Goal: Information Seeking & Learning: Learn about a topic

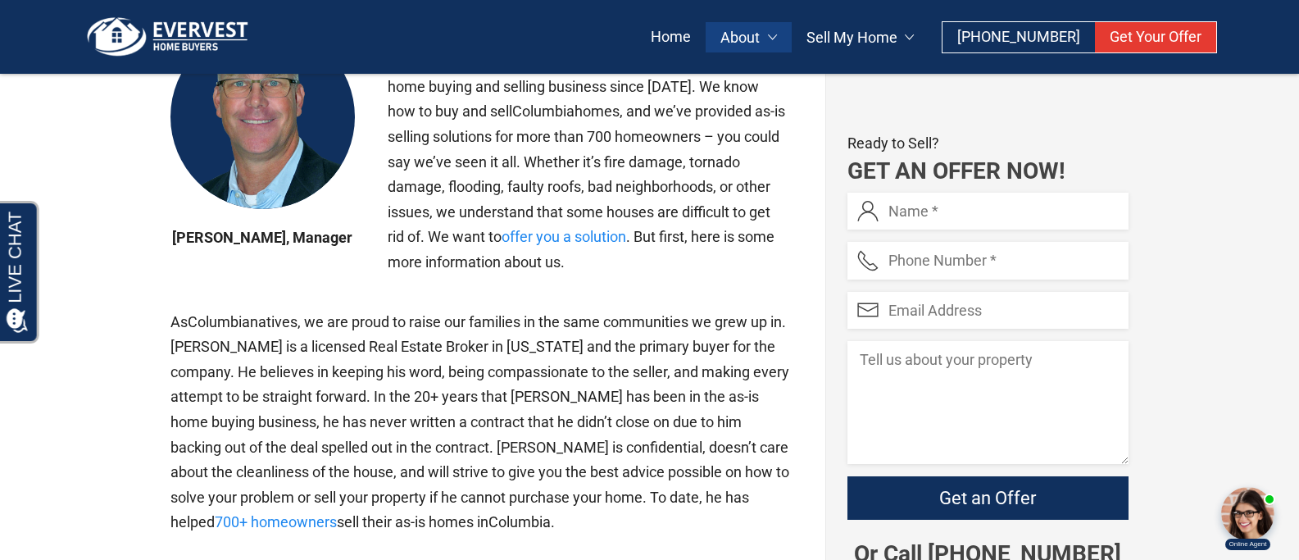
scroll to position [817, 0]
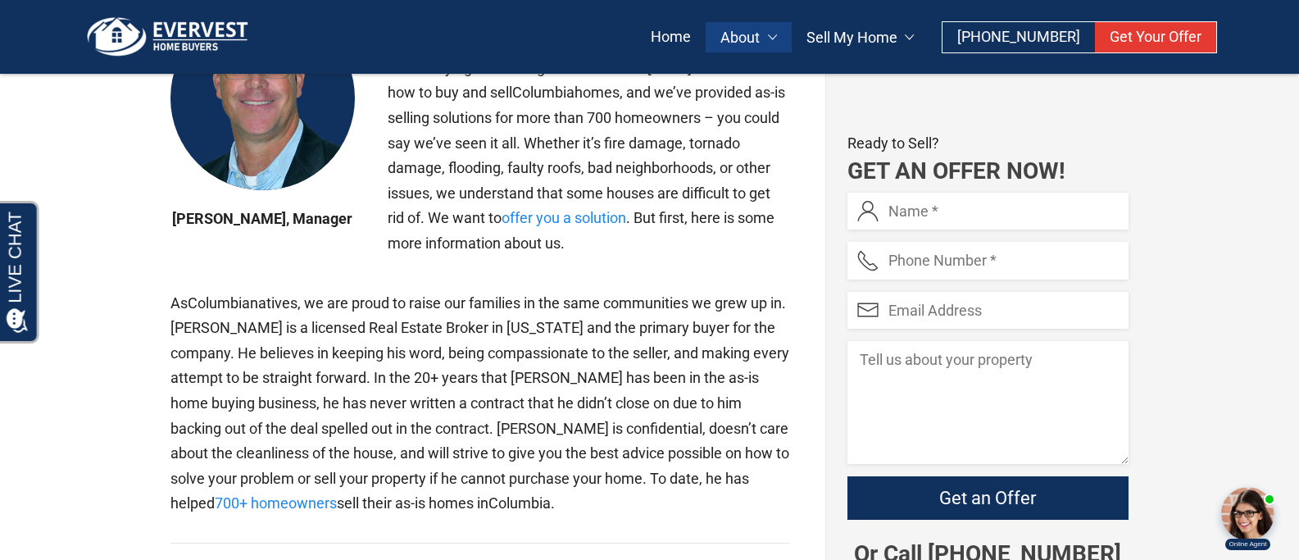
drag, startPoint x: 1311, startPoint y: 7, endPoint x: 480, endPoint y: 180, distance: 849.2
drag, startPoint x: 357, startPoint y: 555, endPoint x: 240, endPoint y: 517, distance: 122.4
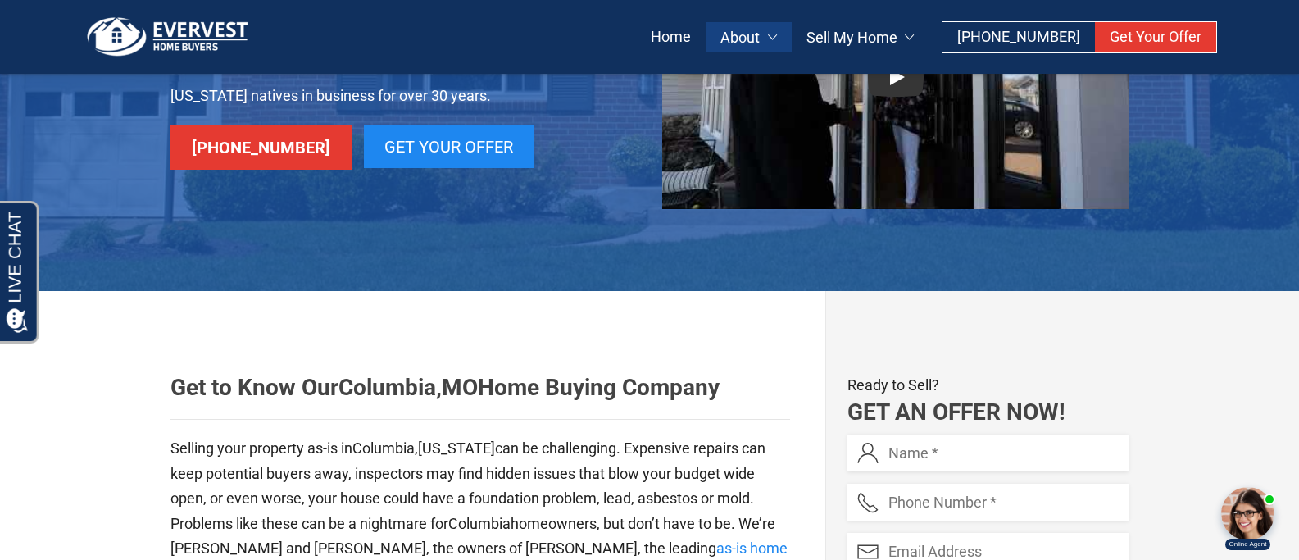
scroll to position [81, 0]
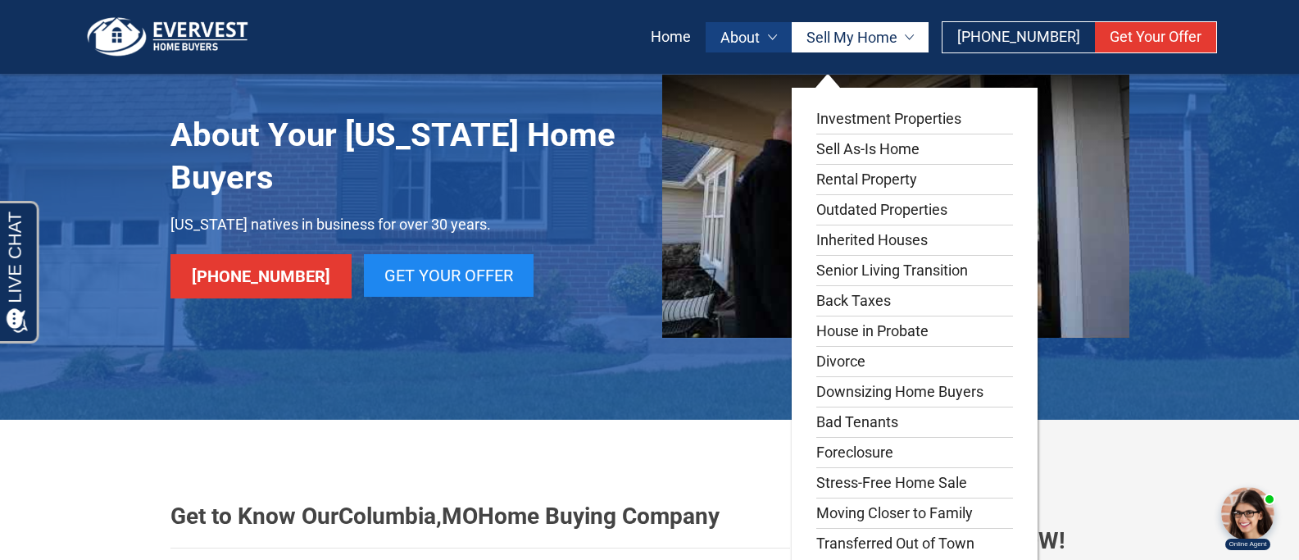
click at [883, 39] on link "Sell My Home" at bounding box center [861, 37] width 138 height 30
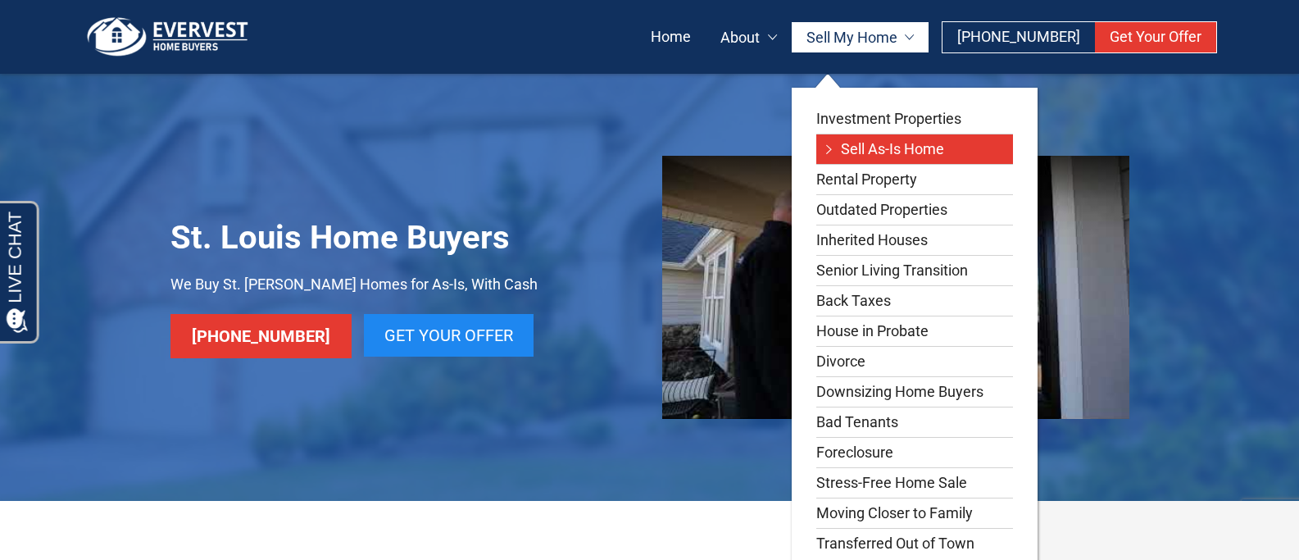
click at [869, 143] on link "Sell As-Is Home" at bounding box center [914, 149] width 197 height 30
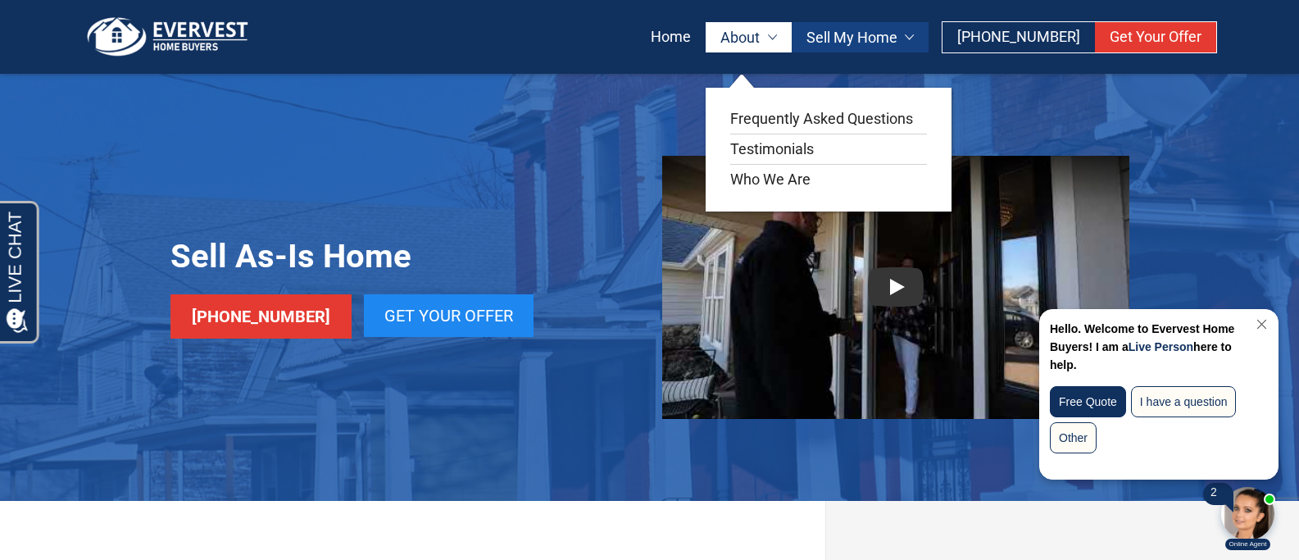
click at [783, 39] on link "About" at bounding box center [749, 37] width 86 height 30
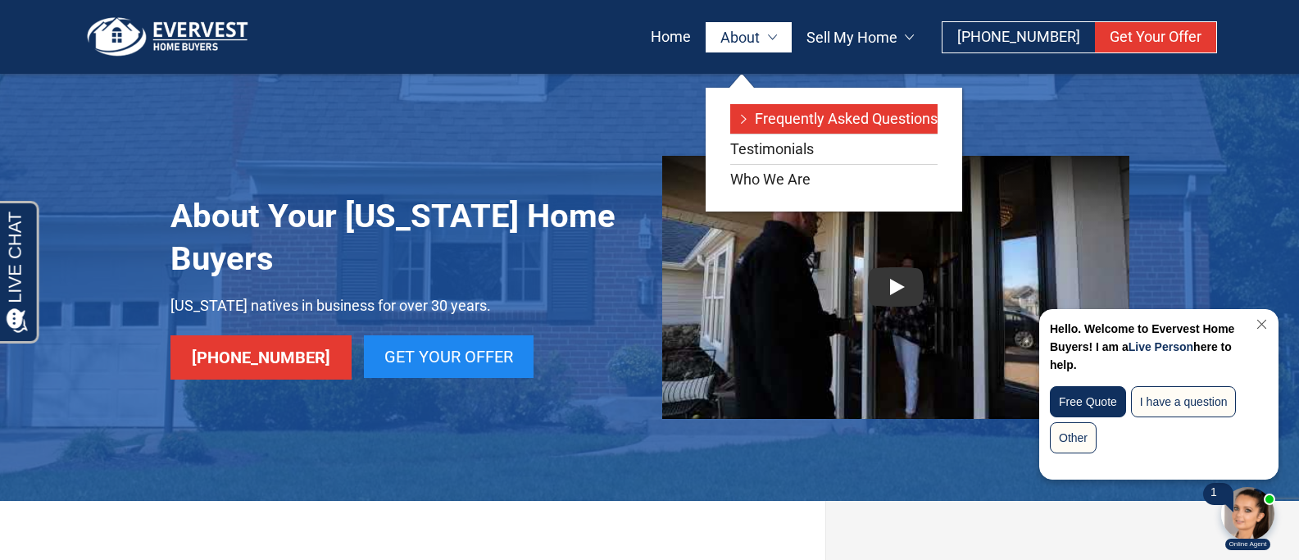
click at [786, 121] on link "Frequently Asked Questions" at bounding box center [833, 119] width 207 height 30
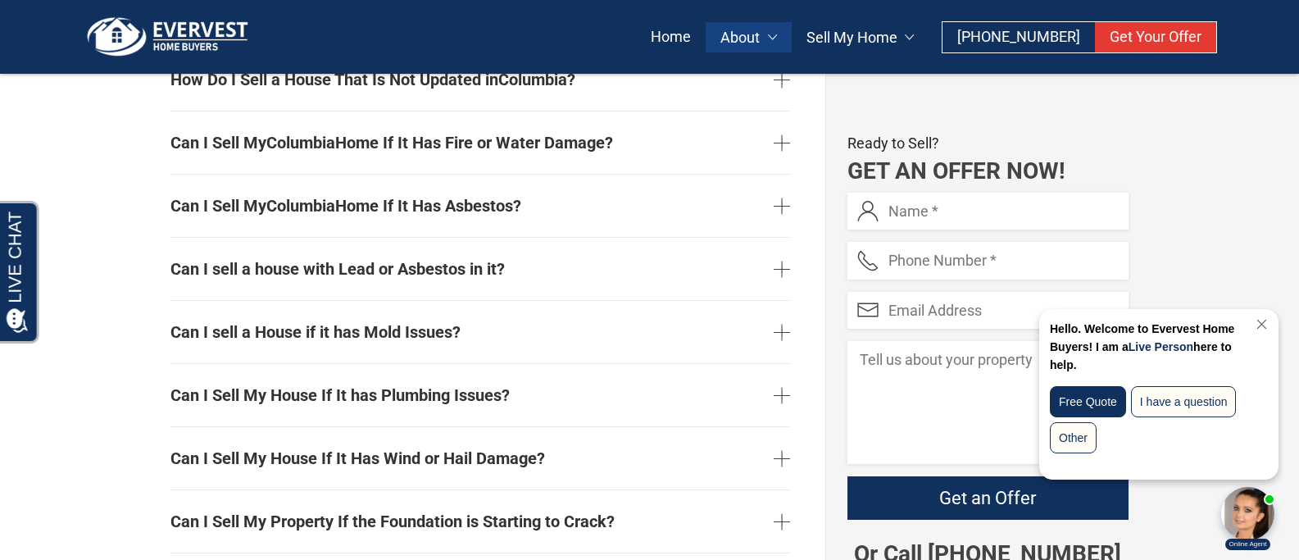
scroll to position [1544, 0]
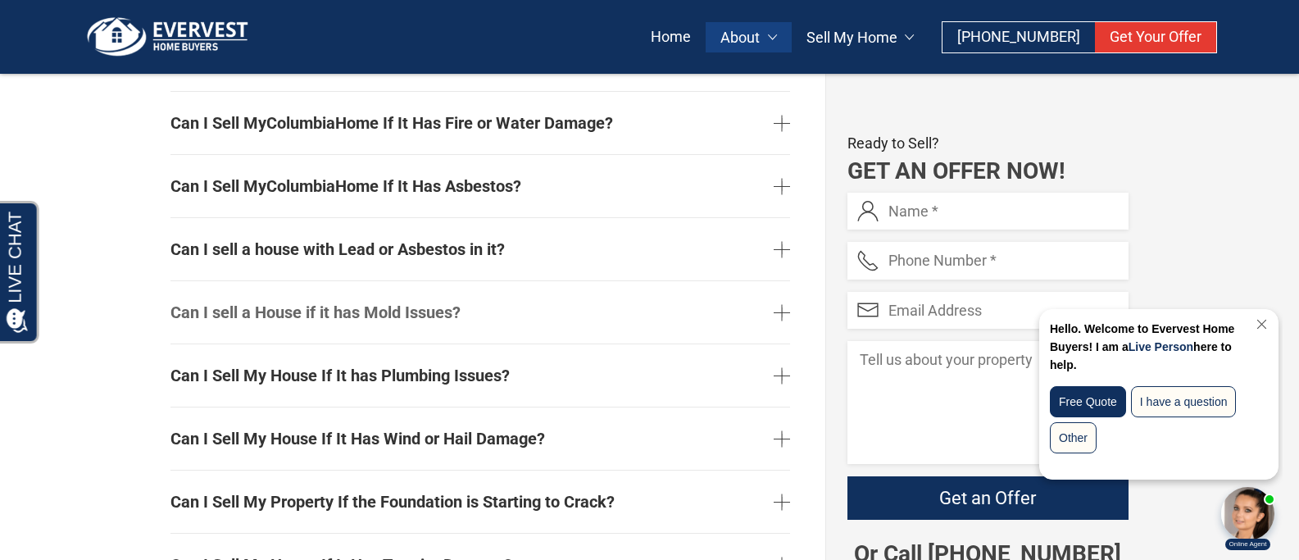
click at [777, 309] on link "Can I sell a House if it has Mold Issues?" at bounding box center [481, 312] width 620 height 49
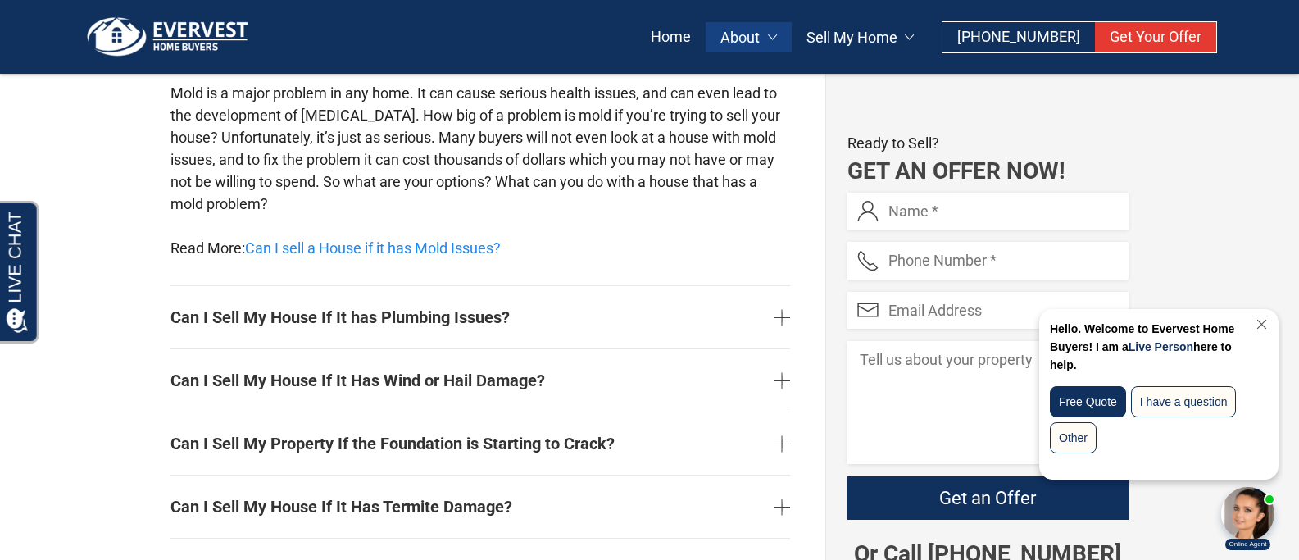
scroll to position [1953, 0]
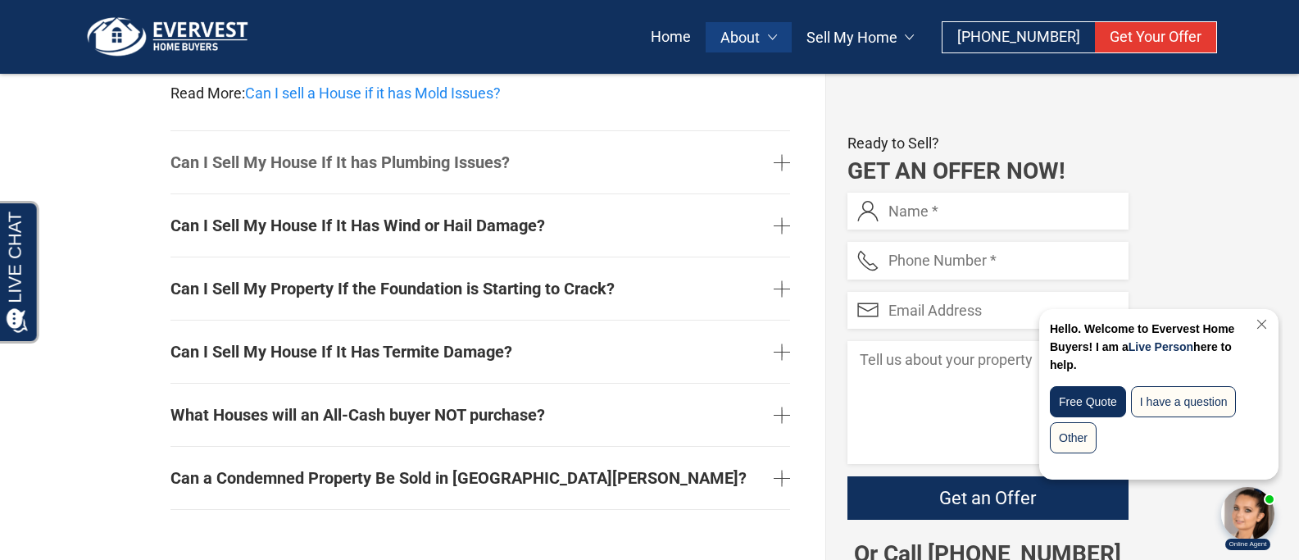
click at [780, 163] on link "Can I Sell My House If It has Plumbing Issues?" at bounding box center [481, 162] width 620 height 49
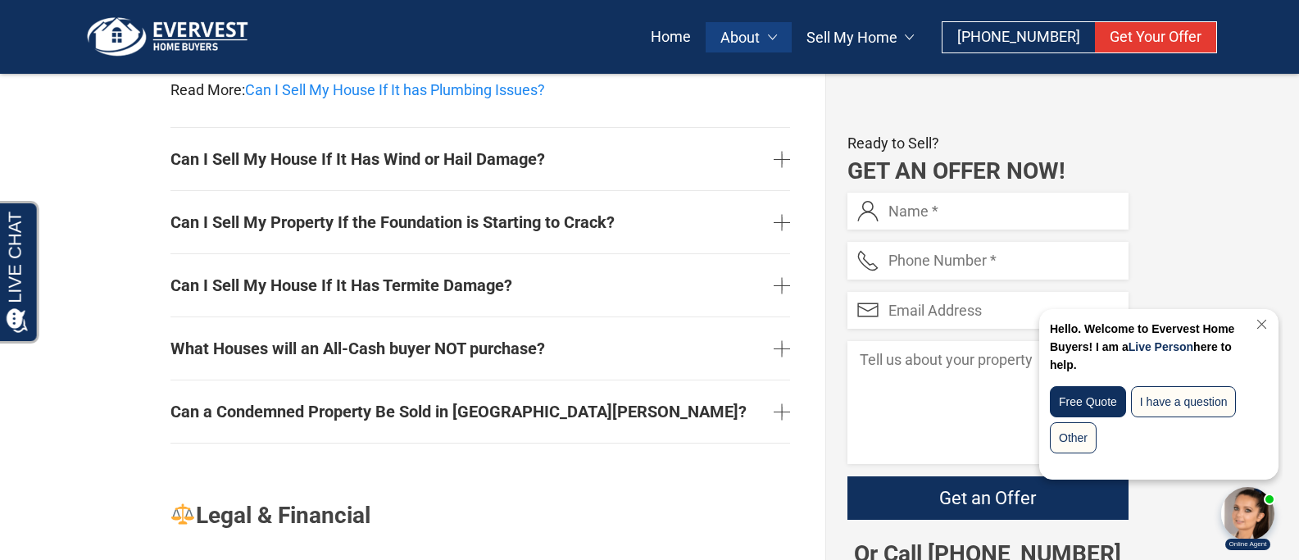
scroll to position [1895, 0]
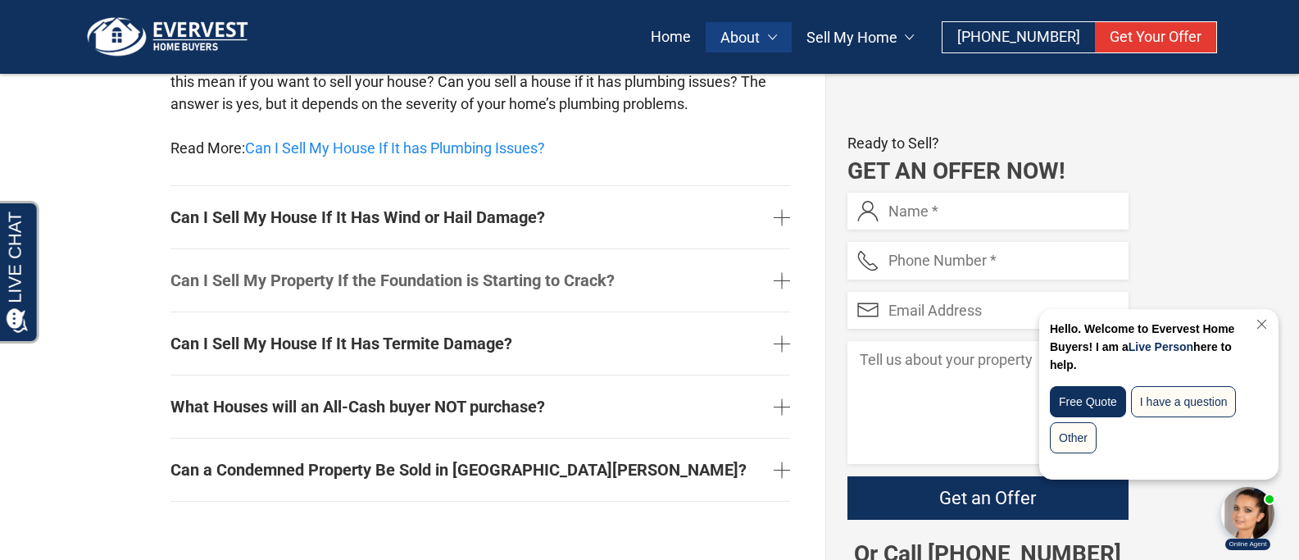
click at [782, 282] on link "Can I Sell My Property If the Foundation is Starting to Crack?" at bounding box center [481, 280] width 620 height 49
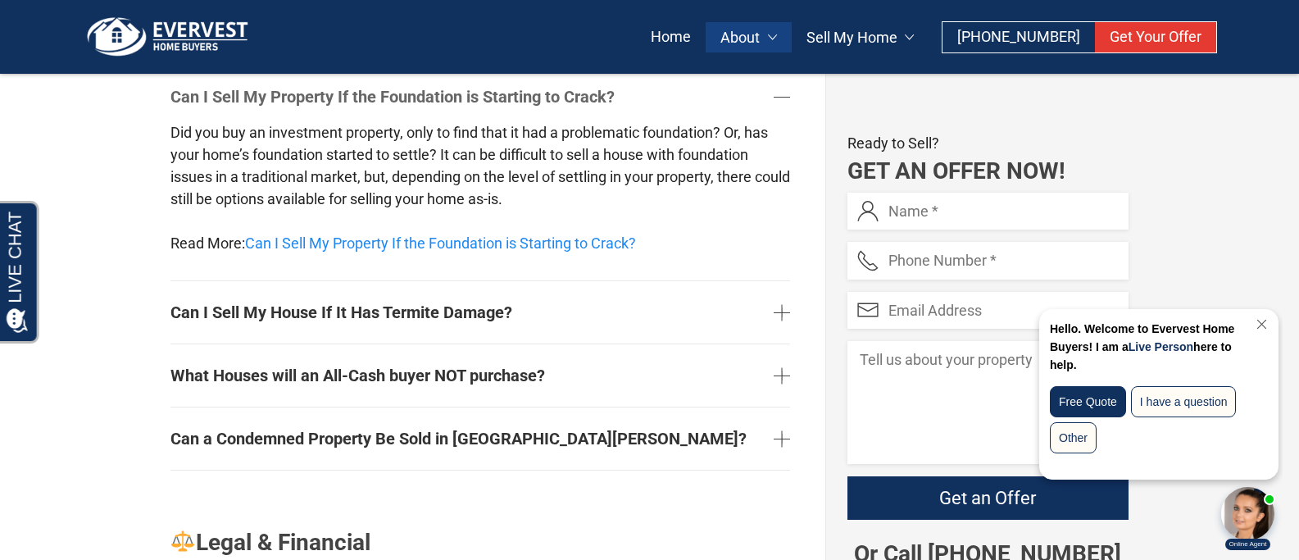
scroll to position [1977, 0]
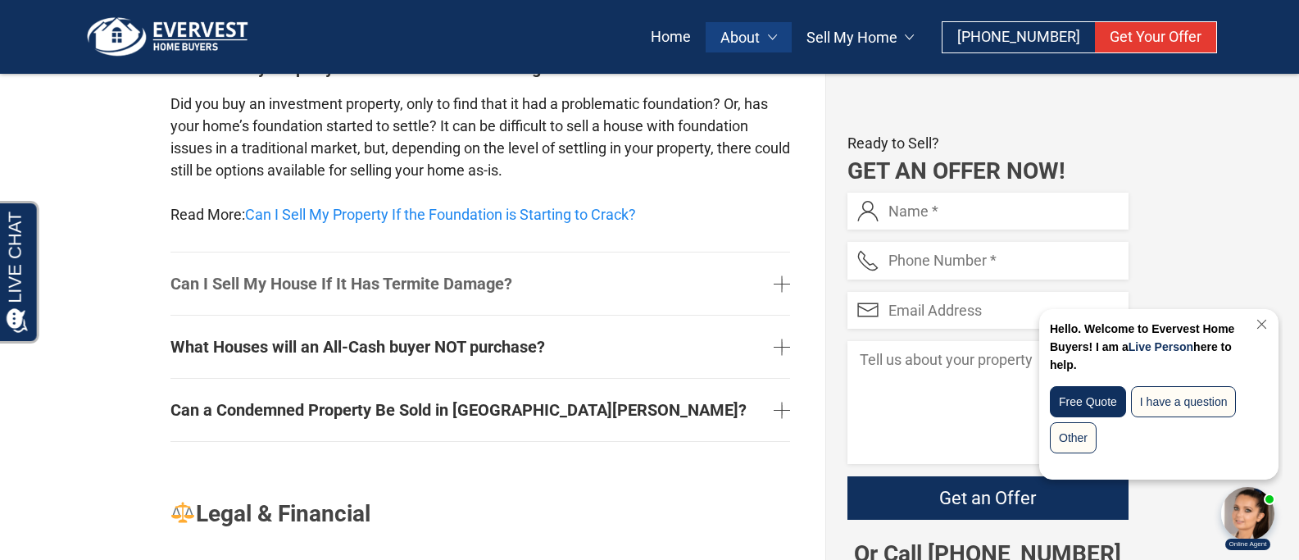
click at [782, 290] on link "Can I Sell My House If It Has Termite Damage?" at bounding box center [481, 283] width 620 height 49
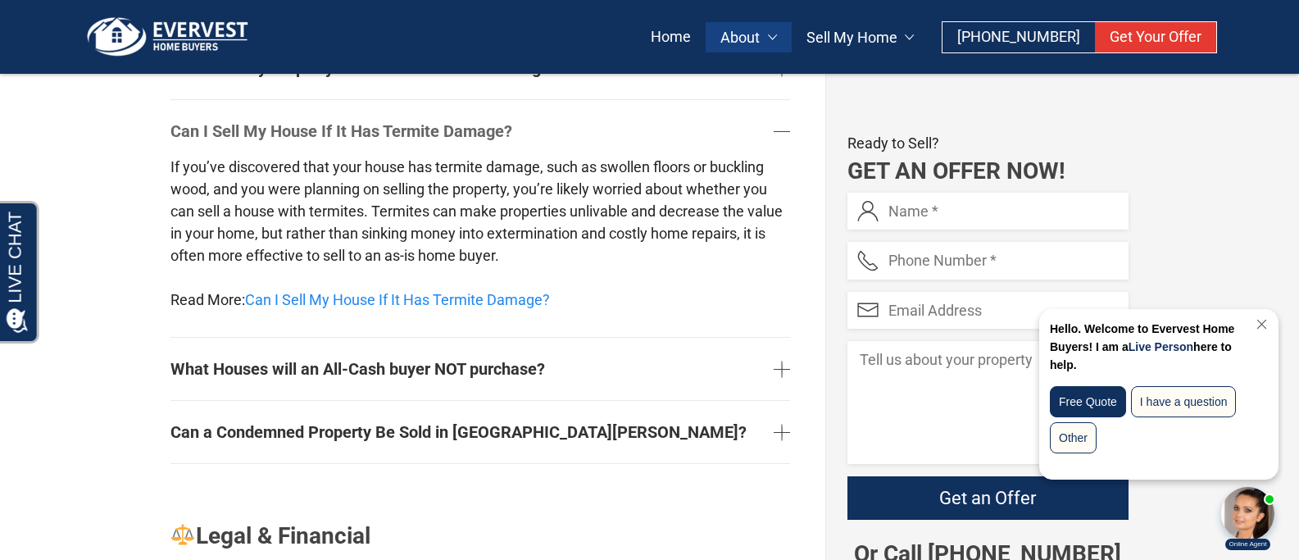
scroll to position [2059, 0]
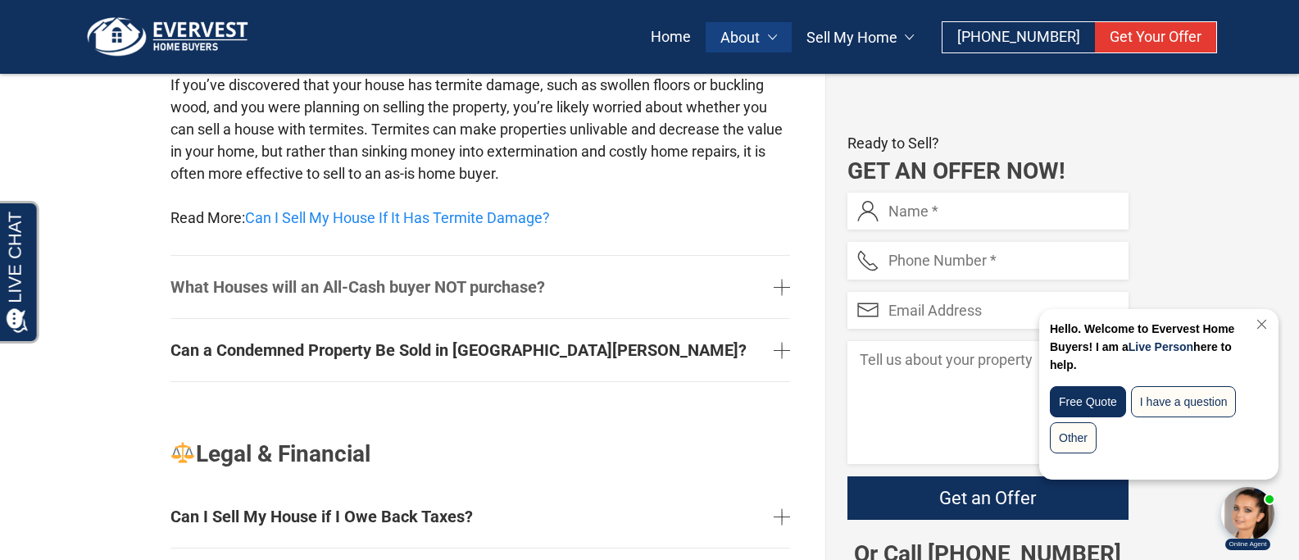
click at [773, 288] on link "What Houses will an All-Cash buyer NOT purchase?" at bounding box center [481, 286] width 620 height 49
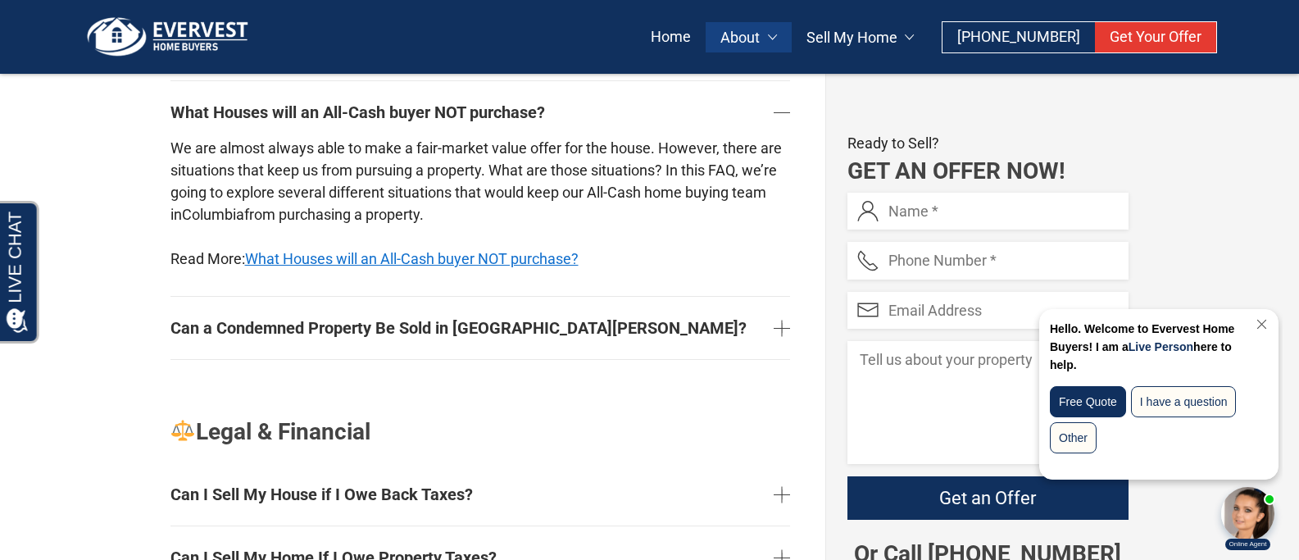
click at [522, 257] on link "What Houses will an All-Cash buyer NOT purchase?" at bounding box center [412, 258] width 334 height 17
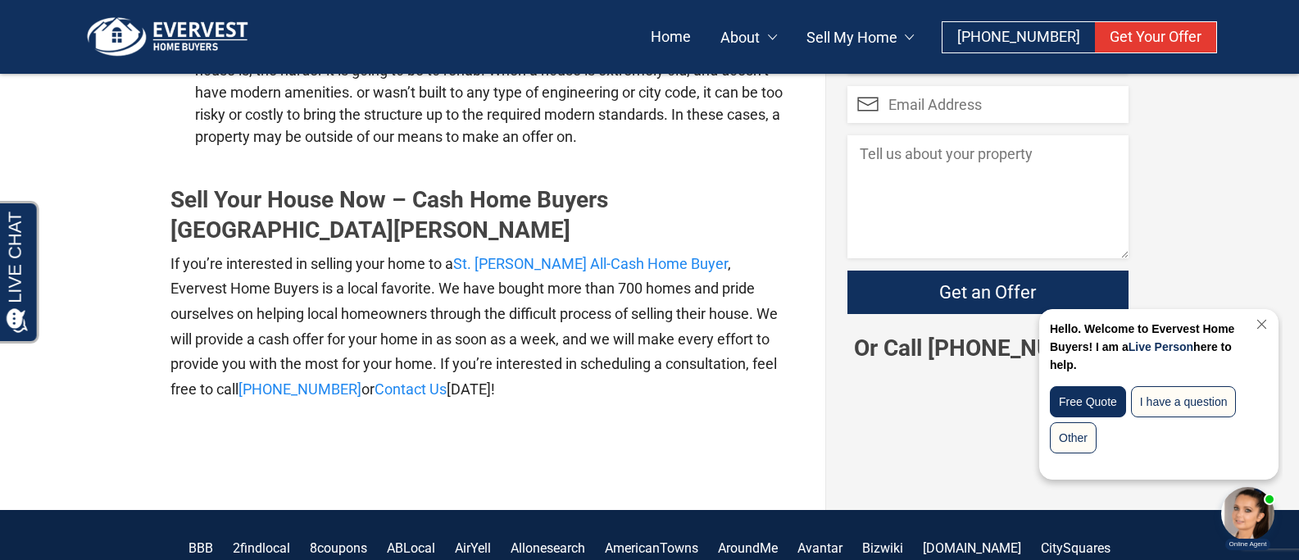
scroll to position [2049, 0]
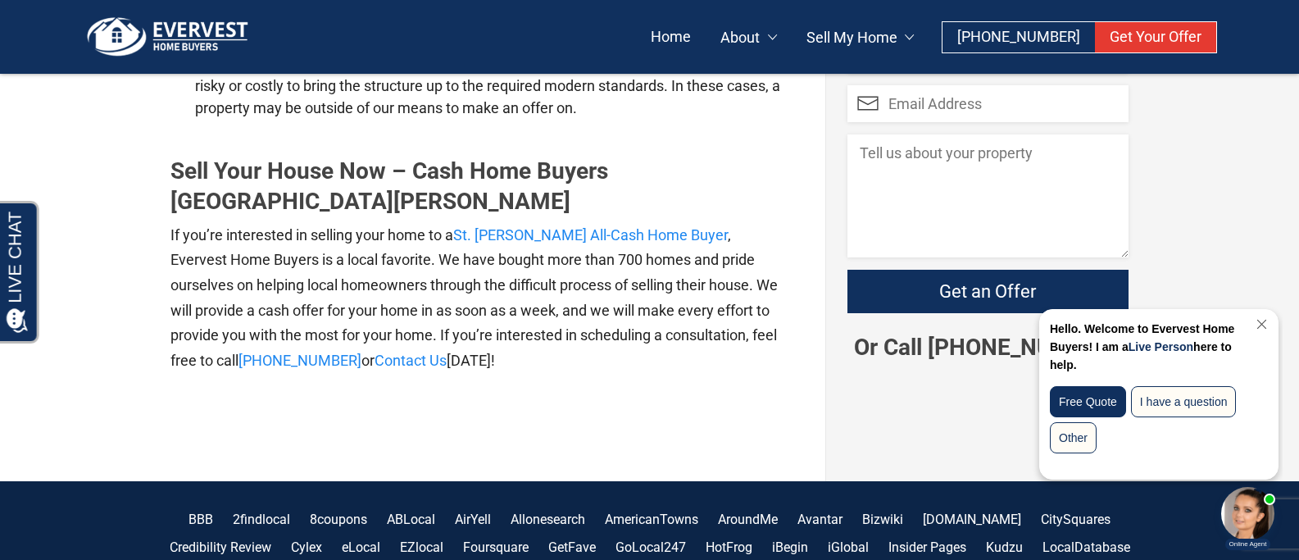
click at [1257, 326] on link "Close Chat" at bounding box center [1260, 324] width 22 height 12
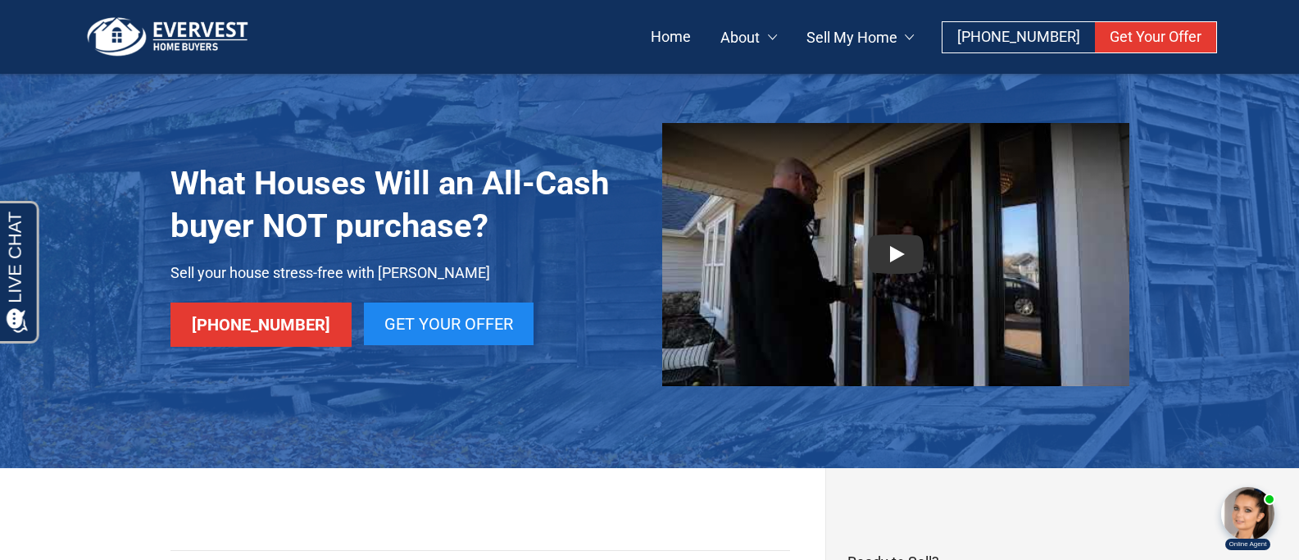
scroll to position [0, 0]
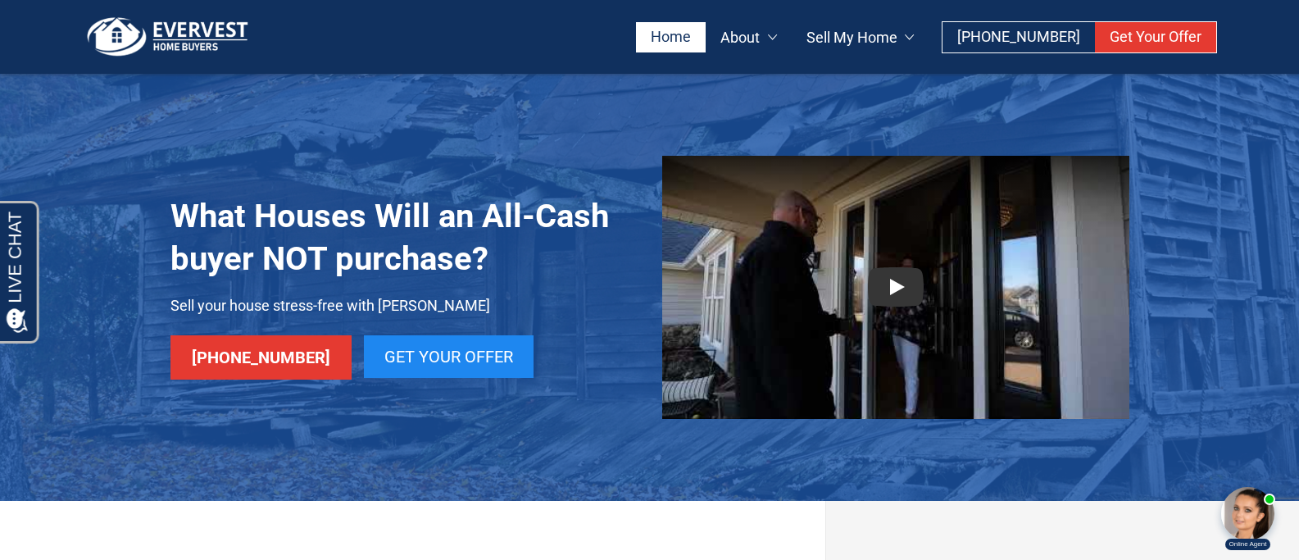
click at [703, 32] on link "Home" at bounding box center [671, 37] width 70 height 30
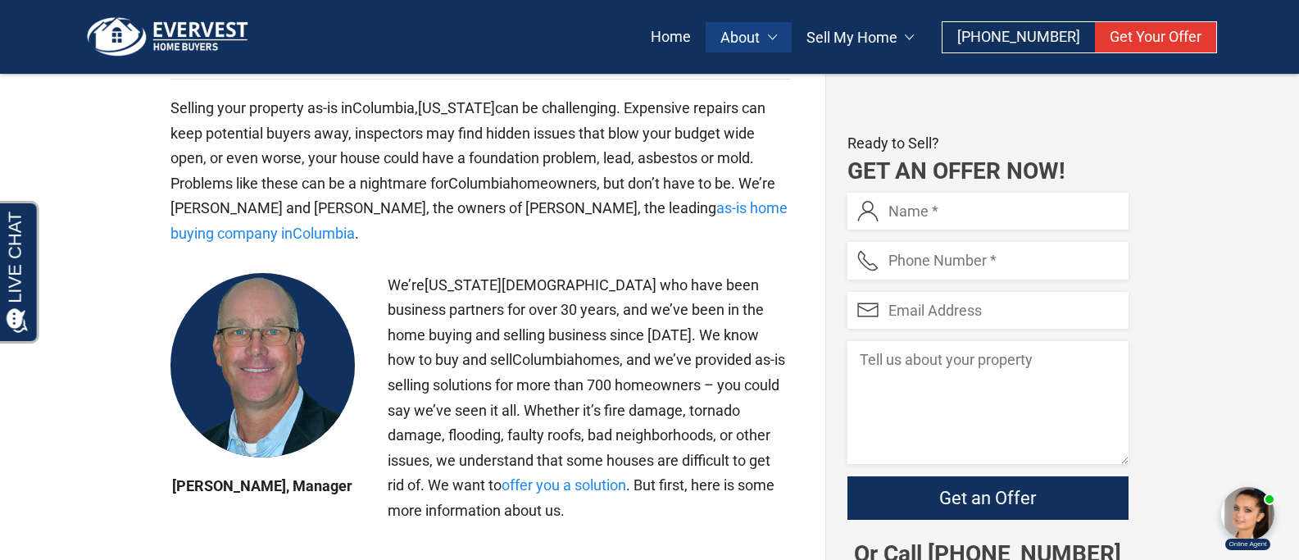
scroll to position [578, 0]
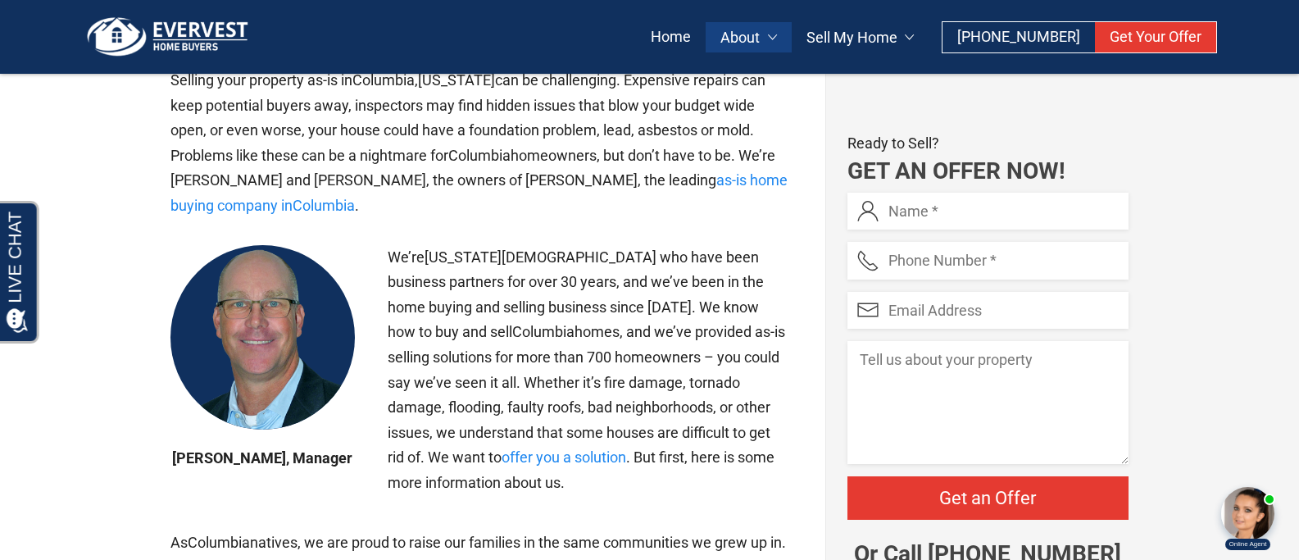
drag, startPoint x: 910, startPoint y: 532, endPoint x: 887, endPoint y: 519, distance: 26.4
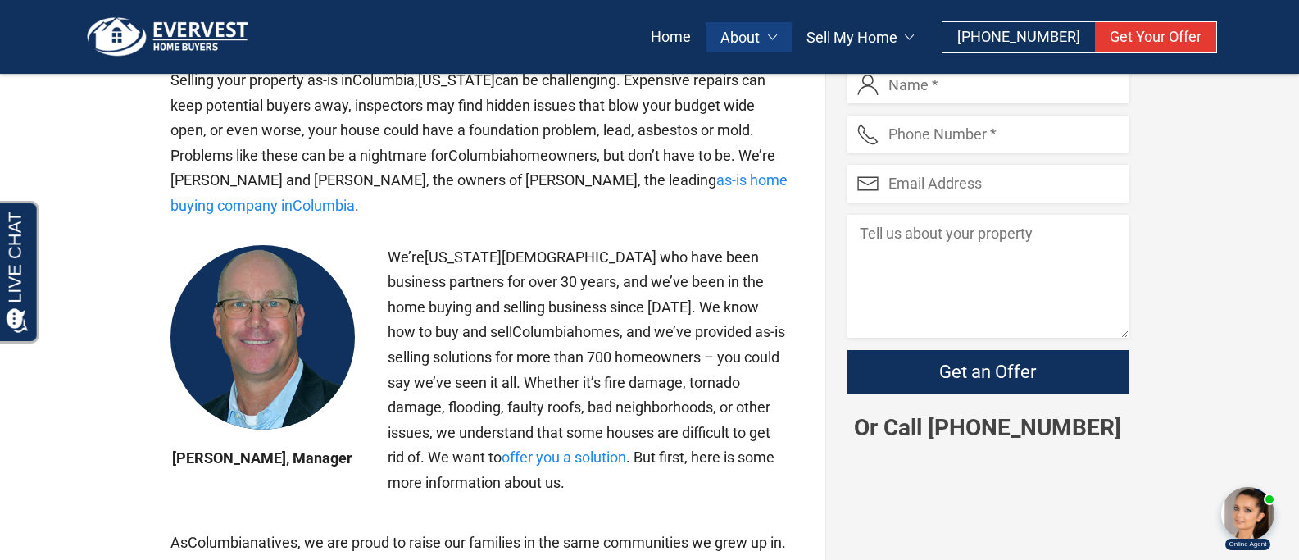
scroll to position [0, 0]
